Goal: Transaction & Acquisition: Purchase product/service

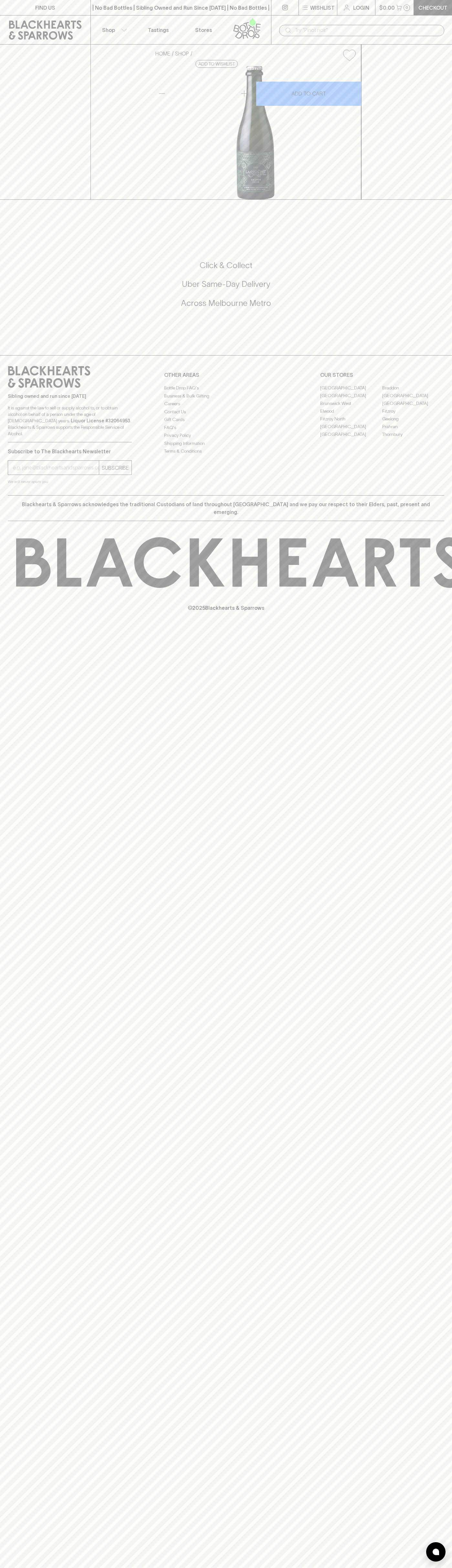
click at [326, 22] on div "​" at bounding box center [361, 30] width 181 height 29
click at [442, 200] on div "HOME SHOP La [PERSON_NAME] Folie $20.00 Add to wishlist 10% discount when purch…" at bounding box center [226, 122] width 452 height 155
click at [4, 1567] on html "FIND US | No Bad Bottles | Sibling Owned and Run Since [DATE] | No Bad Bottles …" at bounding box center [226, 784] width 452 height 1568
click at [10, 900] on div "FIND US | No Bad Bottles | Sibling Owned and Run Since [DATE] | No Bad Bottles …" at bounding box center [226, 784] width 452 height 1568
